Goal: Task Accomplishment & Management: Complete application form

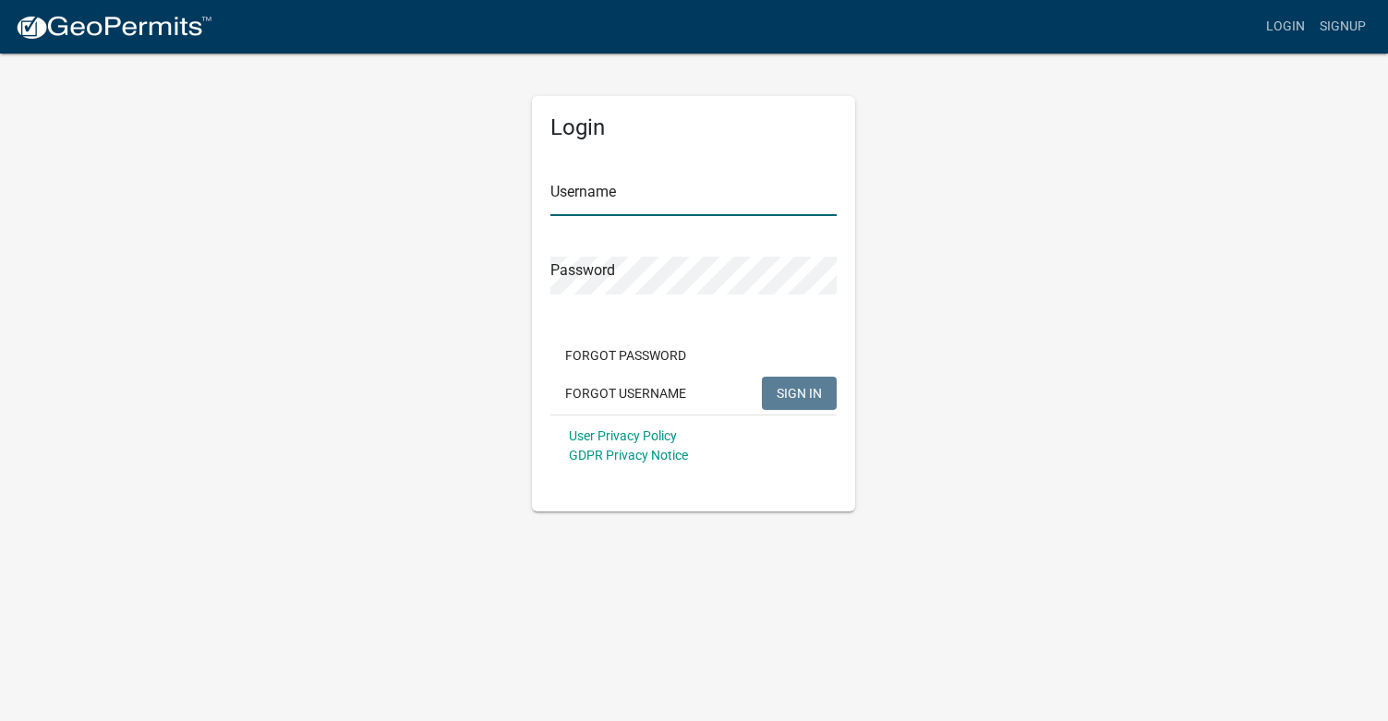
click at [623, 197] on input "Username" at bounding box center [693, 197] width 286 height 38
click at [598, 269] on div "Password" at bounding box center [693, 263] width 286 height 64
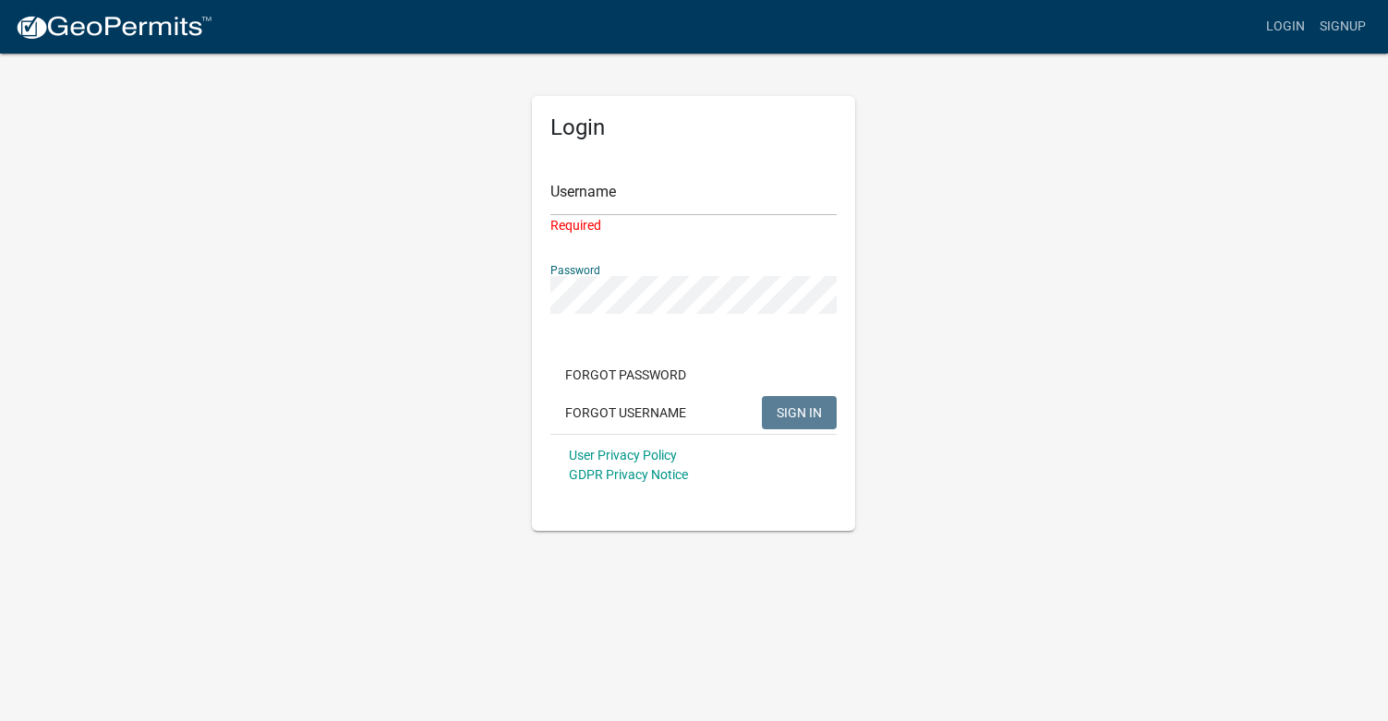
click at [405, 323] on div "Login Username Required Password Forgot Password Forgot Username SIGN IN User P…" at bounding box center [694, 291] width 1053 height 479
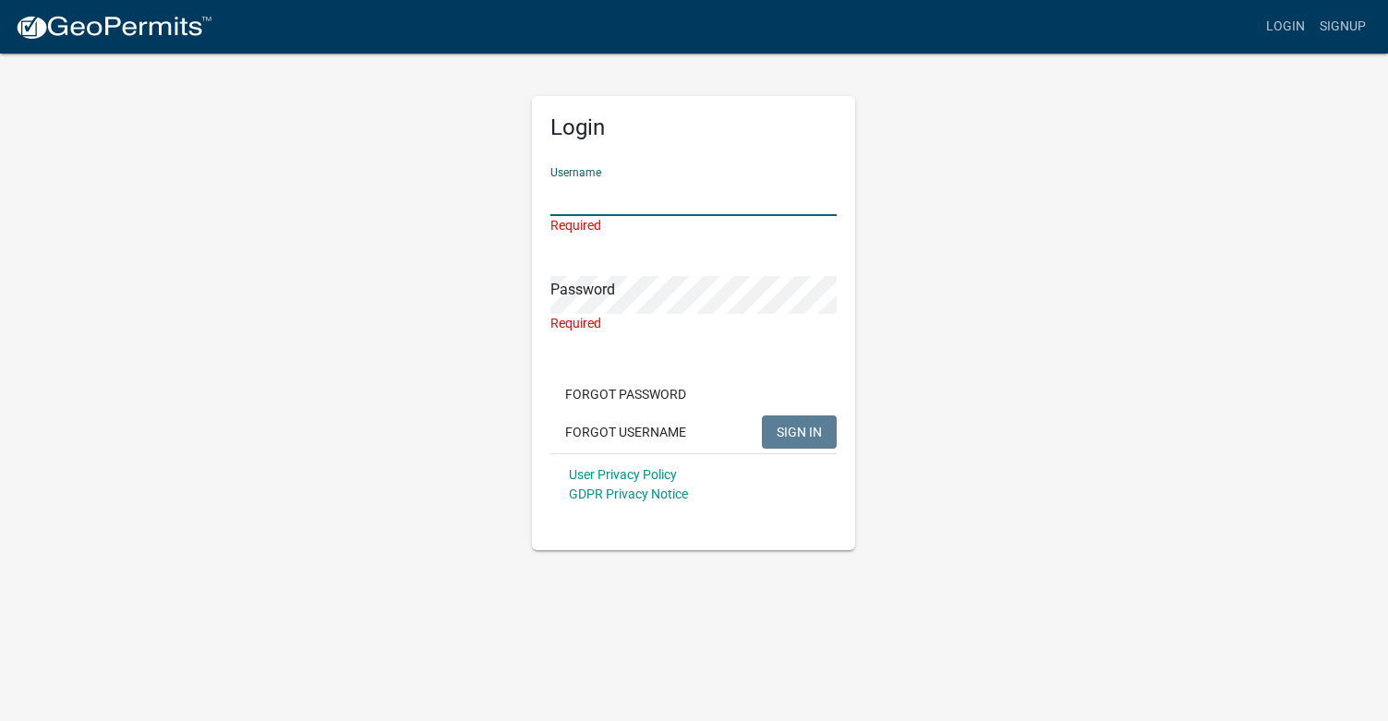
click at [629, 187] on input "Username" at bounding box center [693, 197] width 286 height 38
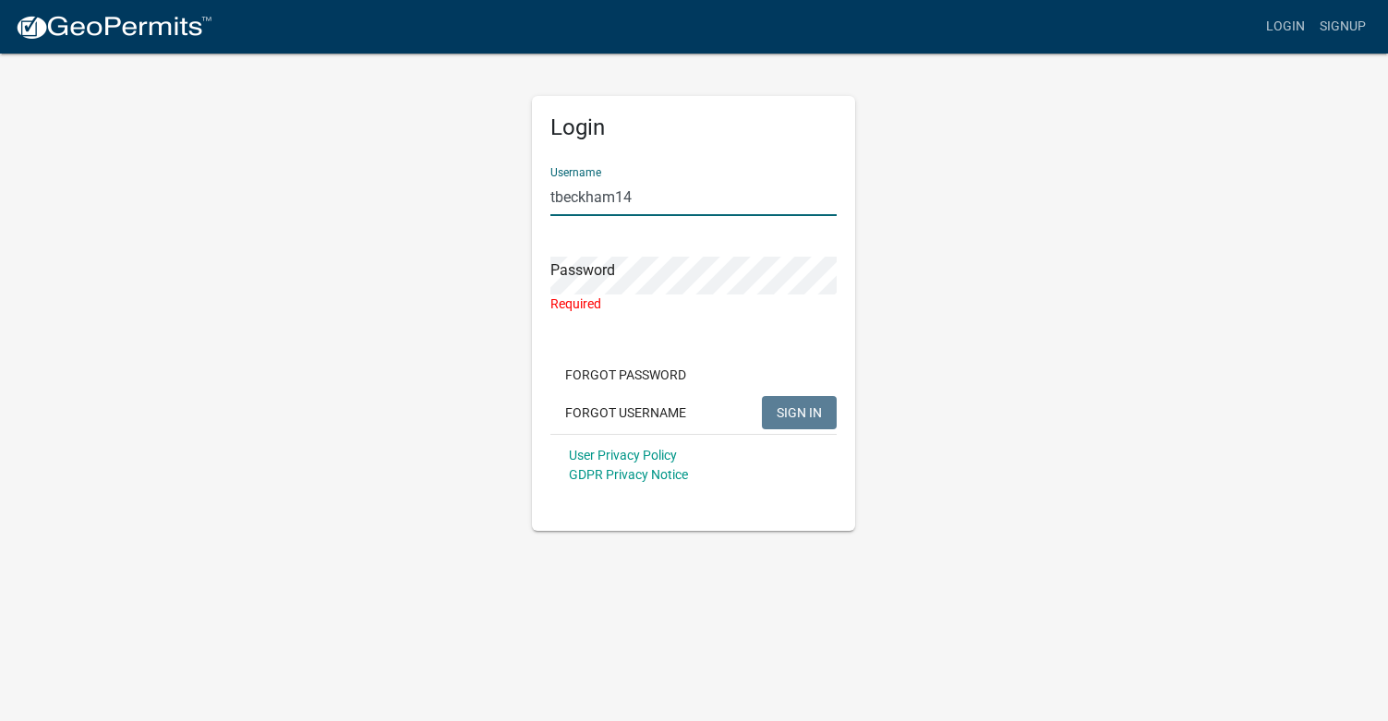
type input "tbeckham14"
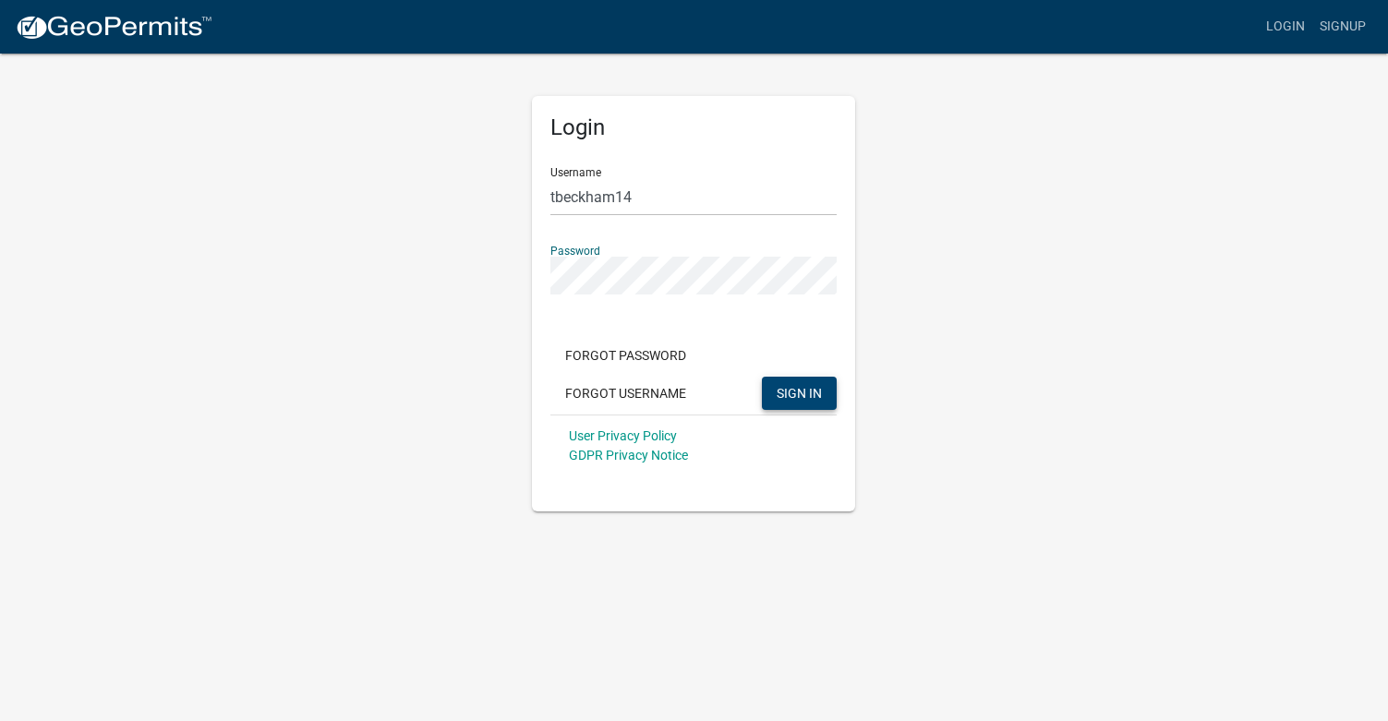
click at [804, 405] on button "SIGN IN" at bounding box center [799, 393] width 75 height 33
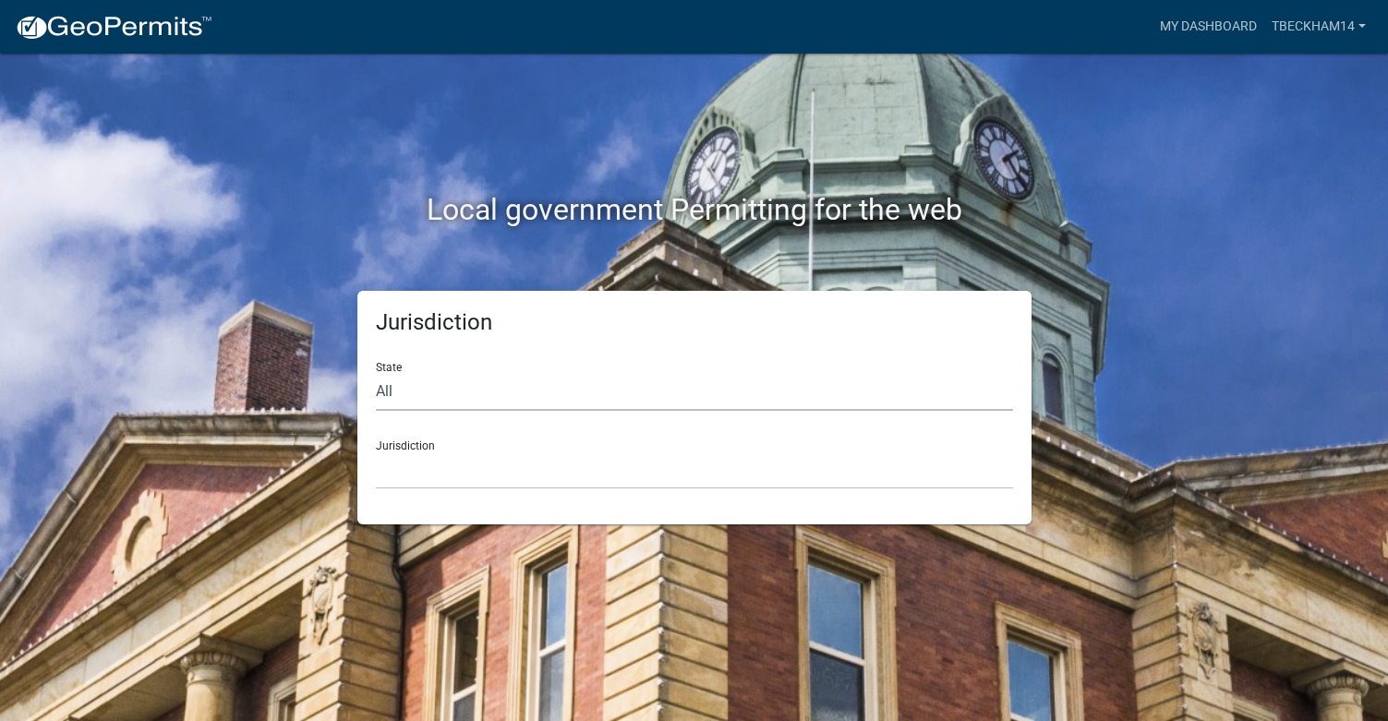
click at [416, 377] on select "All Colorado Georgia Indiana Iowa Kansas Minnesota Ohio South Carolina Wisconsin" at bounding box center [694, 392] width 637 height 38
select select "South Carolina"
click at [376, 373] on select "All Colorado Georgia Indiana Iowa Kansas Minnesota Ohio South Carolina Wisconsin" at bounding box center [694, 392] width 637 height 38
click at [441, 455] on select "Abbeville County, South Carolina Jasper County, South Carolina" at bounding box center [694, 471] width 637 height 38
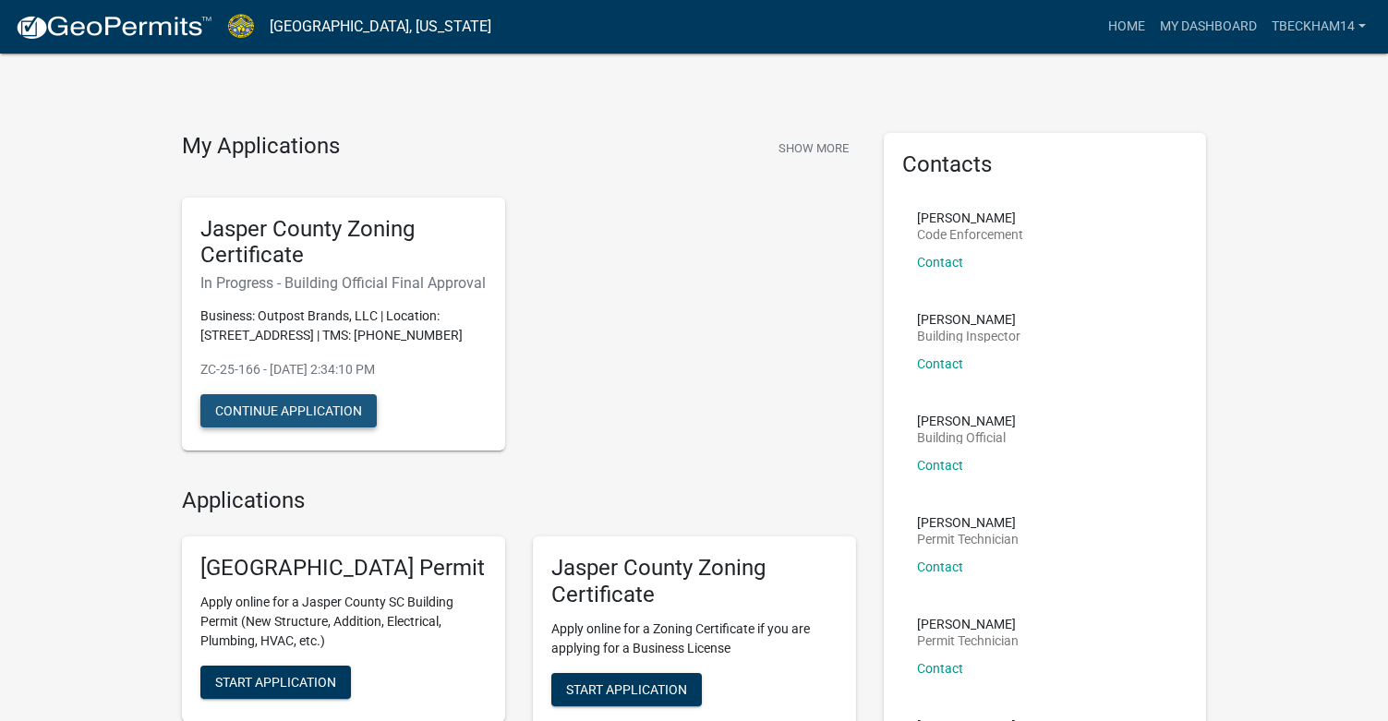
click at [297, 411] on button "Continue Application" at bounding box center [288, 410] width 176 height 33
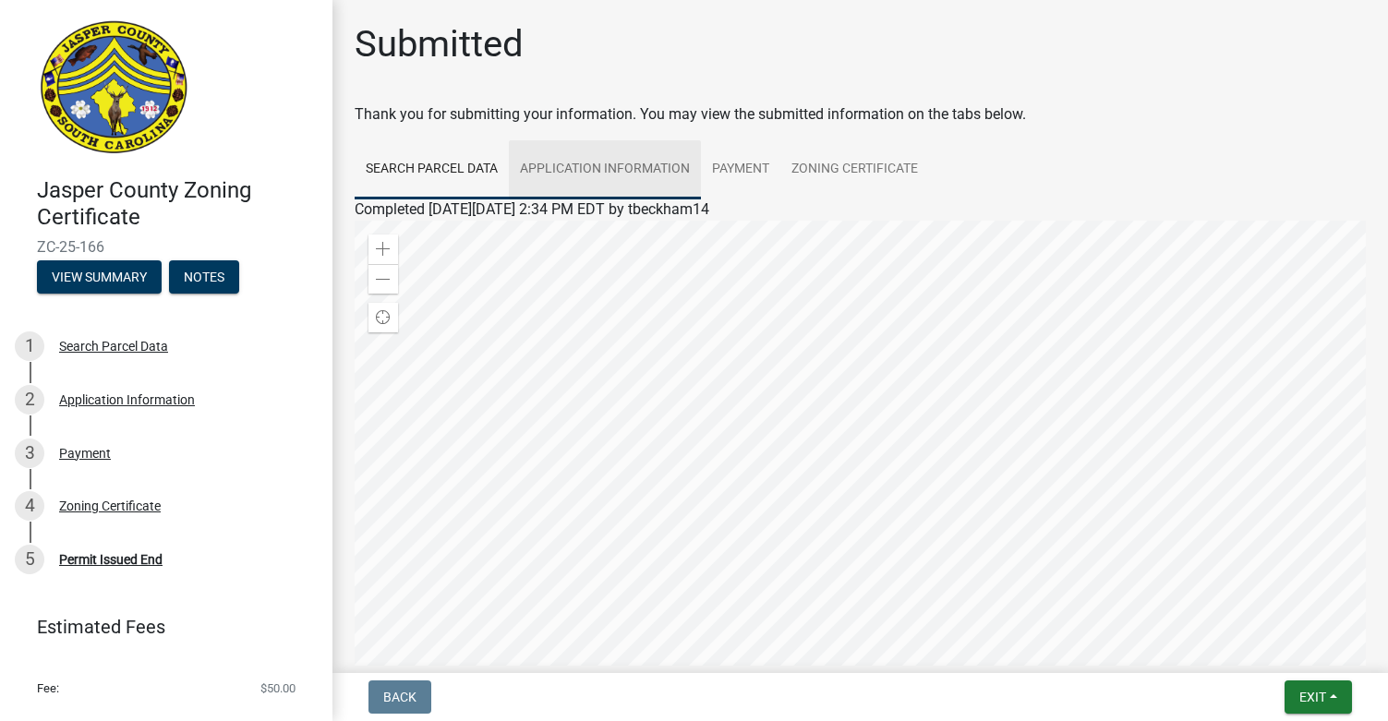
click at [618, 171] on link "Application Information" at bounding box center [605, 169] width 192 height 59
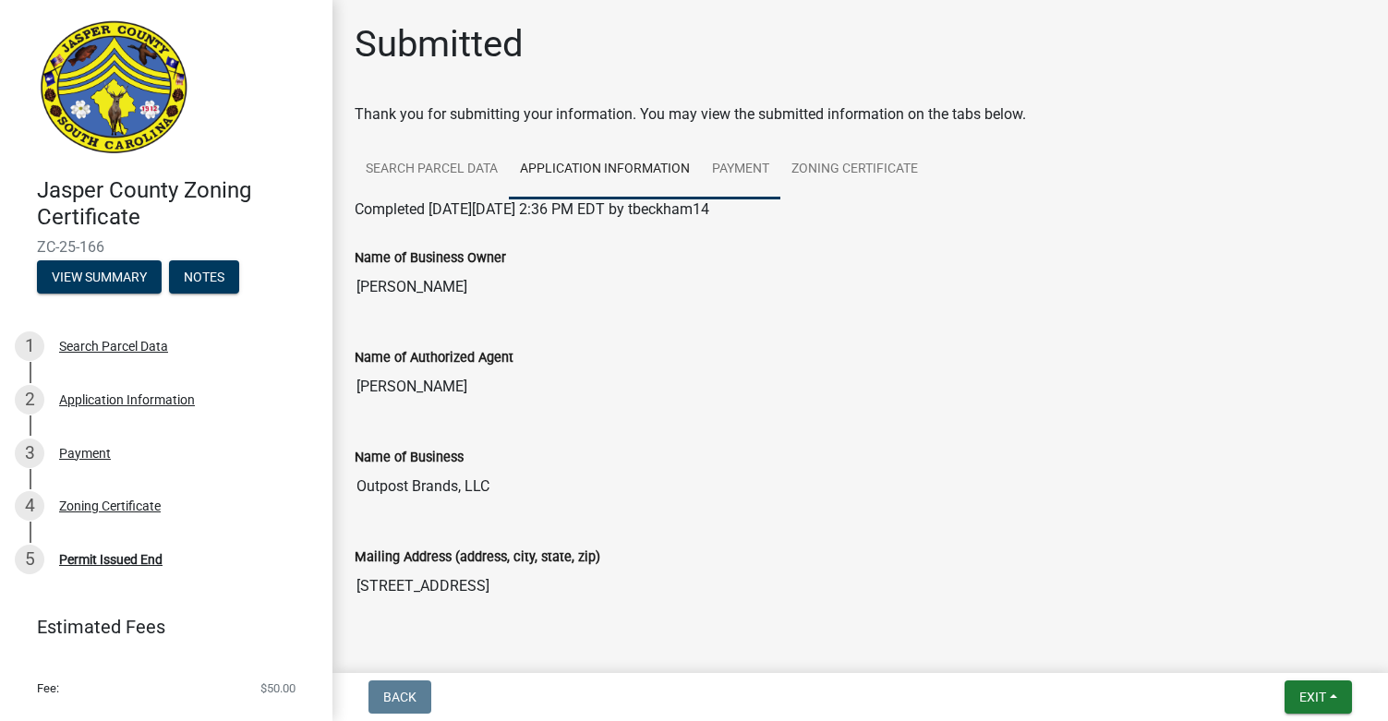
click at [754, 165] on link "Payment" at bounding box center [740, 169] width 79 height 59
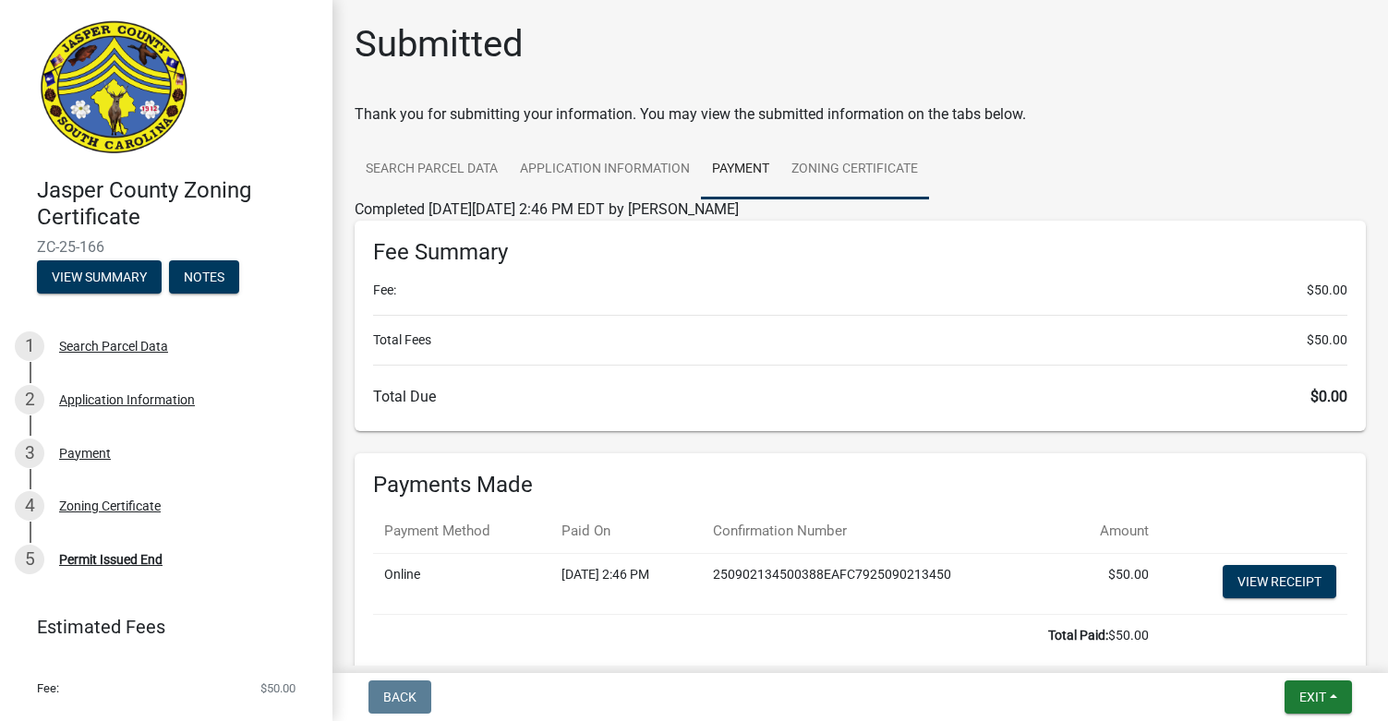
click at [828, 168] on link "Zoning Certificate" at bounding box center [854, 169] width 149 height 59
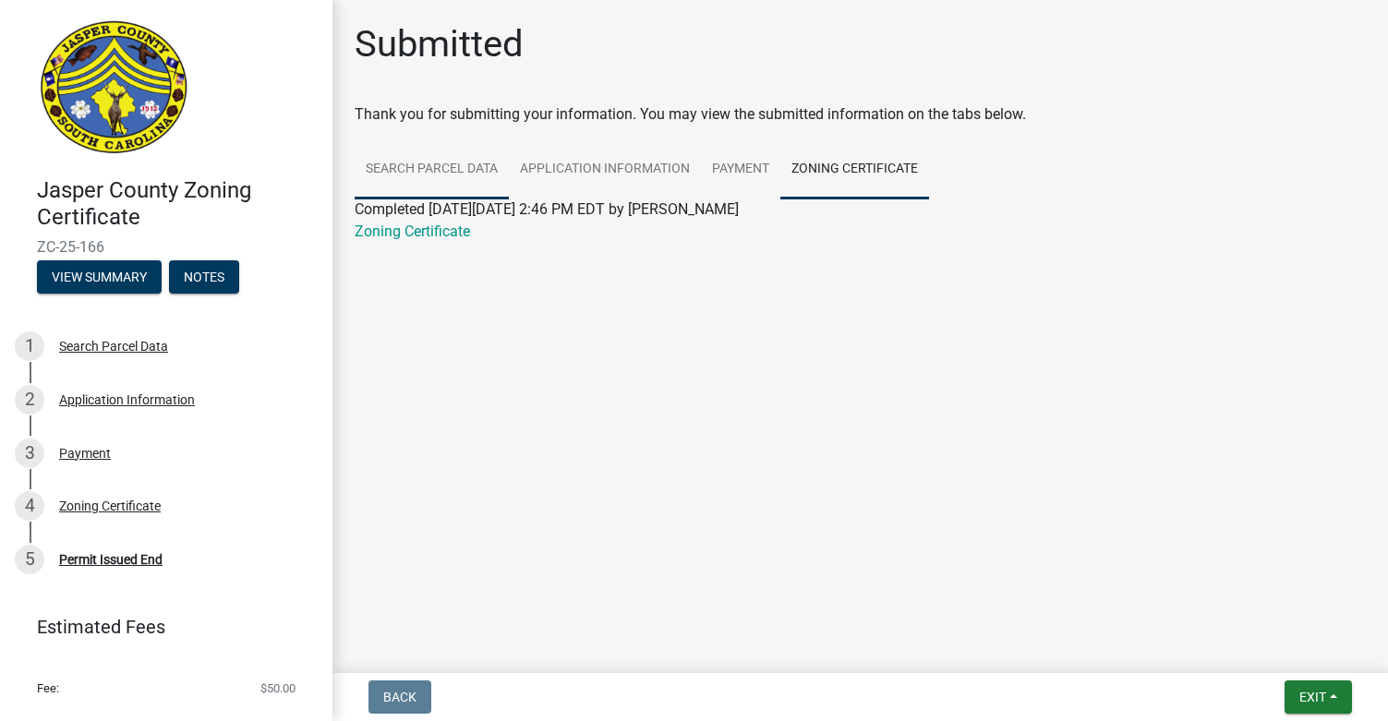
click at [454, 194] on link "Search Parcel Data" at bounding box center [432, 169] width 154 height 59
